Goal: Find specific page/section: Find specific page/section

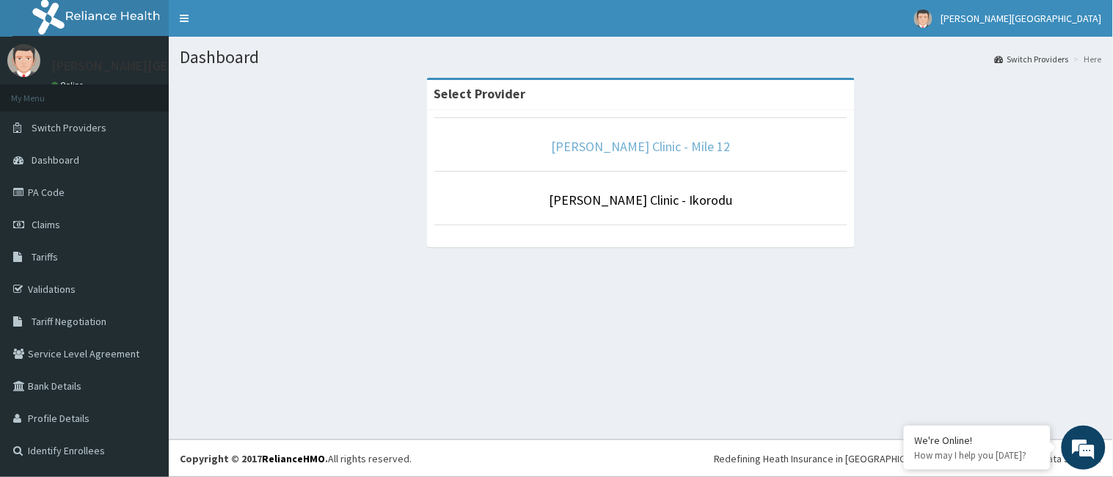
click at [655, 148] on link "[PERSON_NAME] Clinic - Mile 12" at bounding box center [641, 146] width 179 height 17
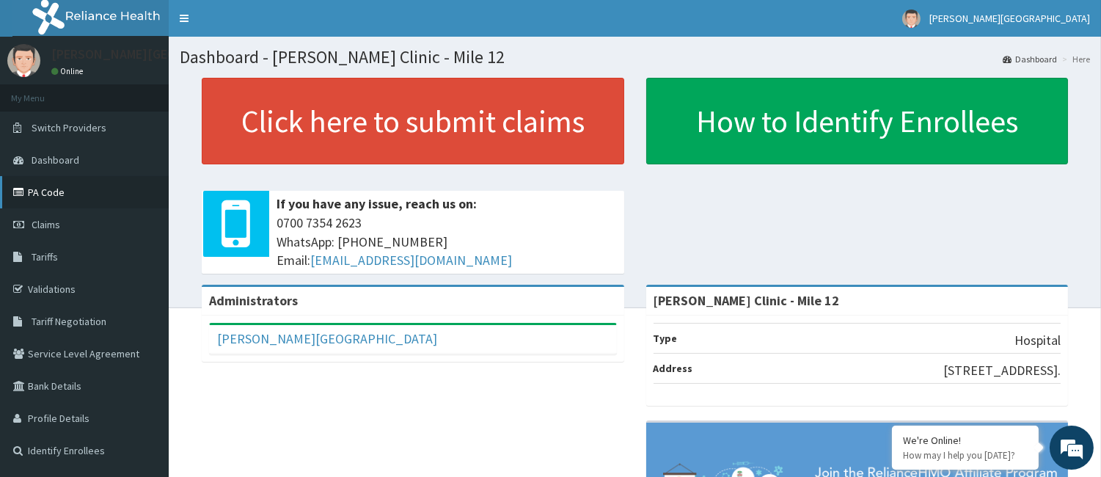
click at [100, 201] on link "PA Code" at bounding box center [84, 192] width 169 height 32
